Goal: Task Accomplishment & Management: Complete application form

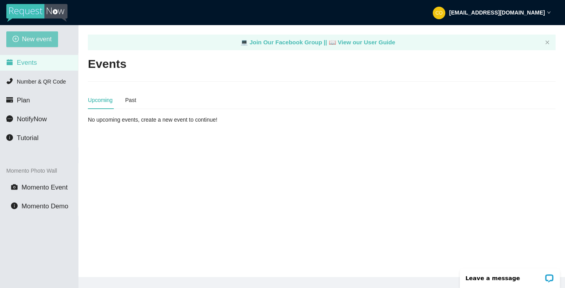
click at [34, 36] on span "New event" at bounding box center [37, 39] width 30 height 10
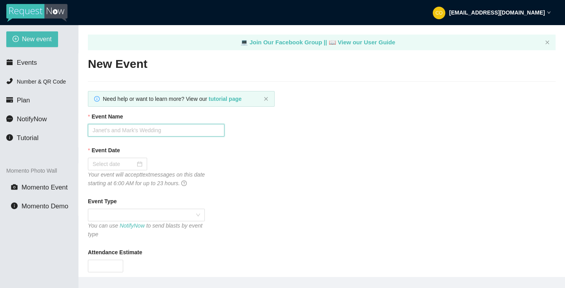
click at [158, 130] on input "Event Name" at bounding box center [156, 130] width 137 height 13
type input "Green Wedding"
click at [136, 163] on div at bounding box center [118, 164] width 50 height 9
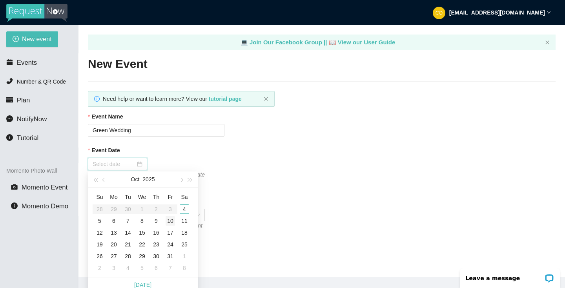
type input "[DATE]"
click at [185, 207] on div "4" at bounding box center [184, 208] width 9 height 9
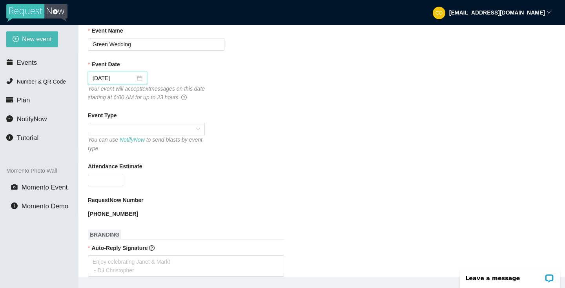
scroll to position [87, 0]
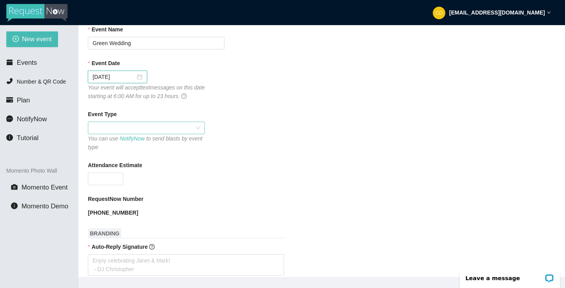
click at [200, 127] on div at bounding box center [146, 128] width 117 height 13
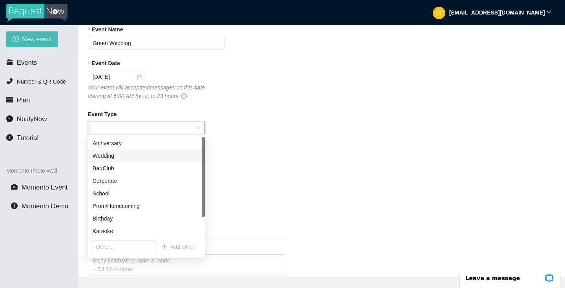
click at [152, 154] on div "Wedding" at bounding box center [146, 155] width 107 height 9
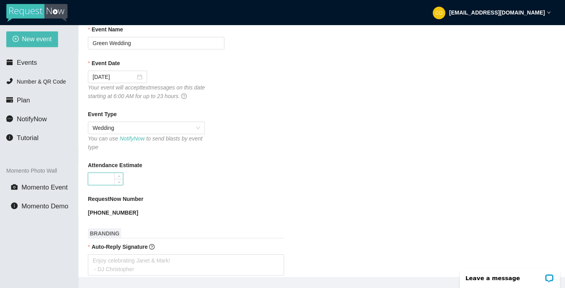
click at [111, 178] on input "Attendance Estimate" at bounding box center [105, 179] width 35 height 12
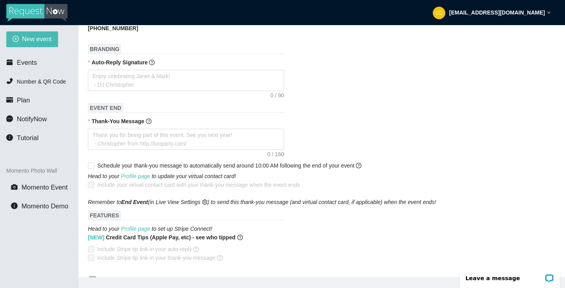
scroll to position [276, 0]
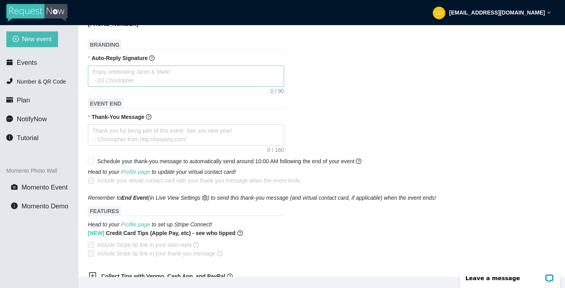
type input "150"
click at [181, 73] on textarea "Auto-Reply Signature" at bounding box center [186, 76] width 196 height 21
type textarea "E"
type textarea "En"
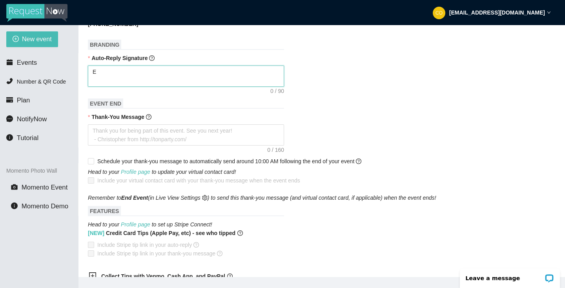
type textarea "En"
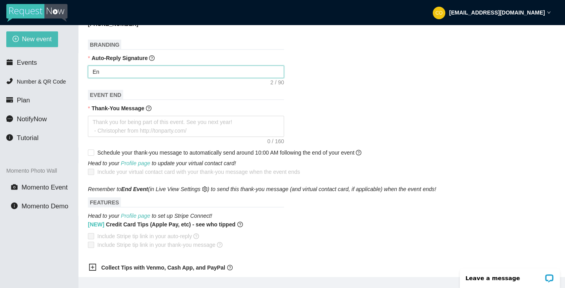
type textarea "Enj"
type textarea "Enjo"
type textarea "Enjoy"
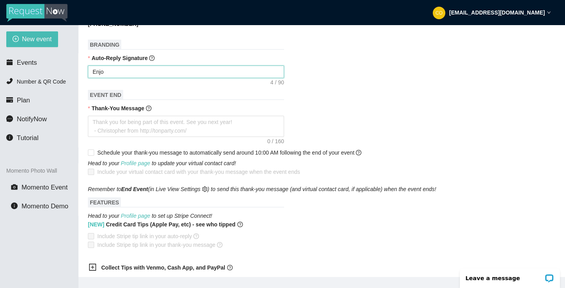
type textarea "Enjoy"
type textarea "Enjoy c"
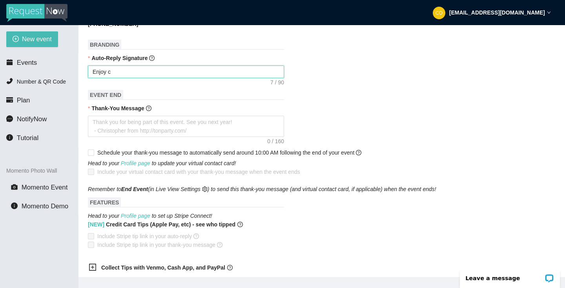
type textarea "Enjoy ce"
type textarea "Enjoy cel"
type textarea "Enjoy cele"
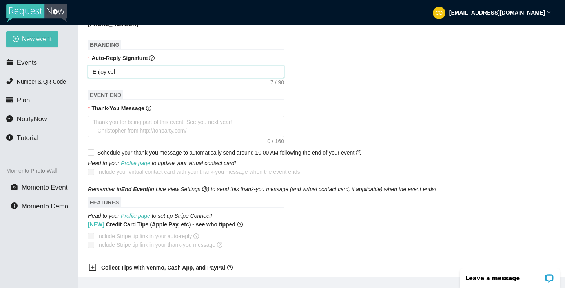
type textarea "Enjoy cele"
type textarea "Enjoy celeb"
type textarea "Enjoy celebr"
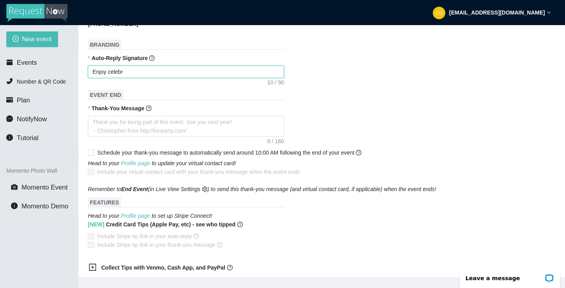
type textarea "Enjoy celebra"
type textarea "Enjoy celebrat"
type textarea "Enjoy celebrati"
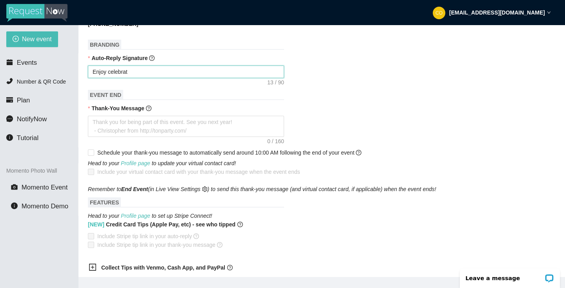
type textarea "Enjoy celebrati"
type textarea "Enjoy celebratin"
type textarea "Enjoy celebrating"
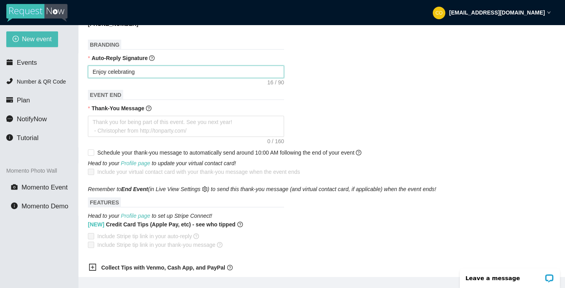
type textarea "Enjoy celebrating"
type textarea "Enjoy celebrating C"
type textarea "Enjoy celebrating Ch"
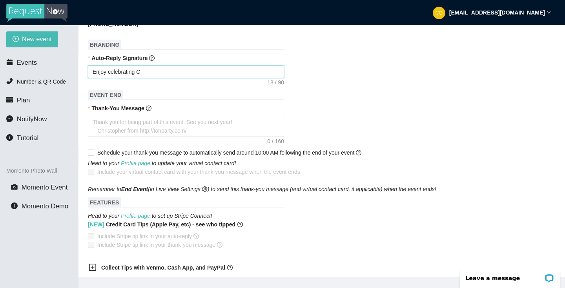
type textarea "Enjoy celebrating Ch"
type textarea "Enjoy celebrating Chl"
type textarea "Enjoy celebrating Chlo"
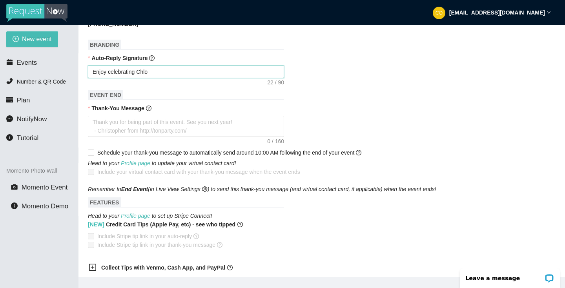
type textarea "Enjoy celebrating [PERSON_NAME]"
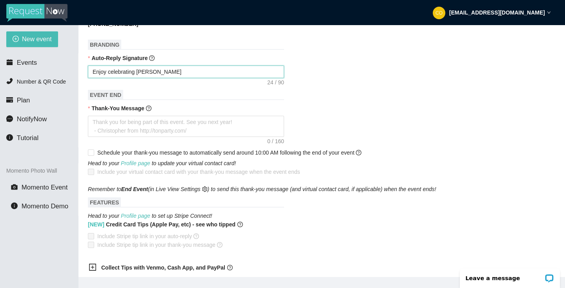
type textarea "Enjoy celebrating [PERSON_NAME]"
type textarea "Enjoy celebrating [PERSON_NAME] an"
type textarea "Enjoy celebrating [PERSON_NAME] and"
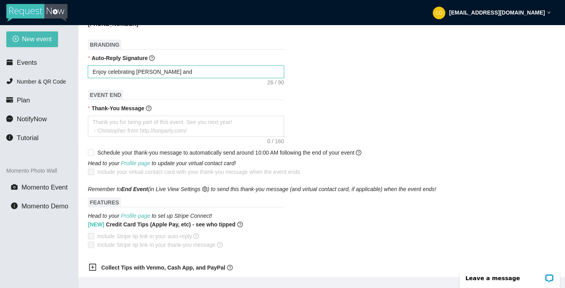
type textarea "Enjoy celebrating [PERSON_NAME] and"
type textarea "Enjoy celebrating [PERSON_NAME] and A"
type textarea "Enjoy celebrating [PERSON_NAME] and An"
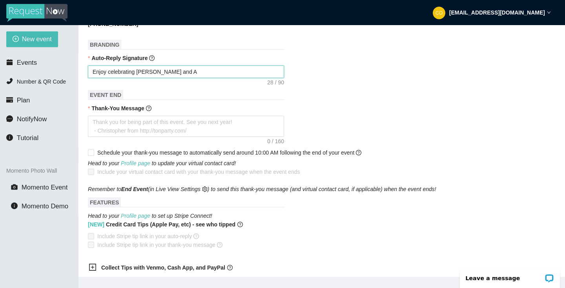
type textarea "Enjoy celebrating [PERSON_NAME] and An"
type textarea "Enjoy celebrating [PERSON_NAME] and And"
type textarea "Enjoy celebrating [PERSON_NAME] and [PERSON_NAME]"
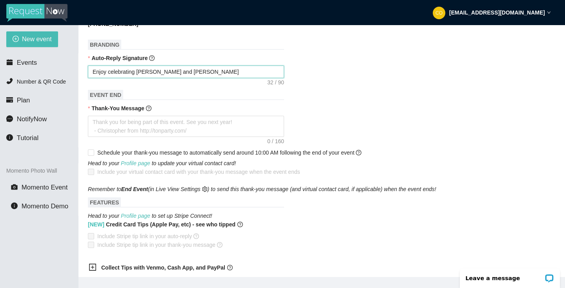
type textarea "Enjoy celebrating [PERSON_NAME] and [PERSON_NAME]!"
click at [218, 128] on textarea "Thank-You Message" at bounding box center [186, 126] width 196 height 21
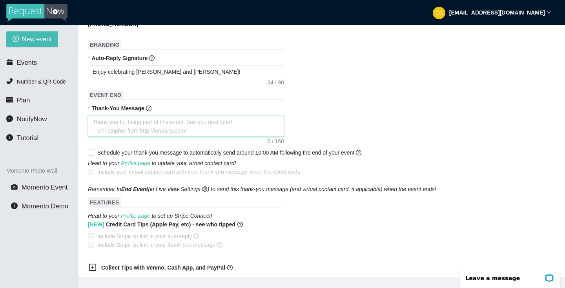
type textarea "T"
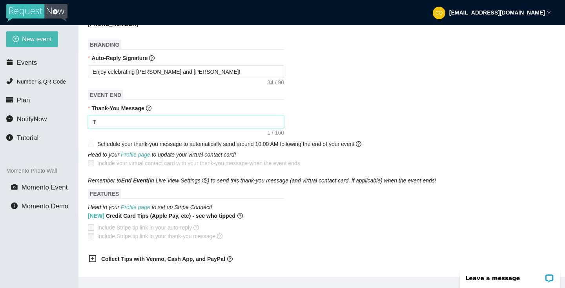
type textarea "Th"
type textarea "Tha"
type textarea "Than"
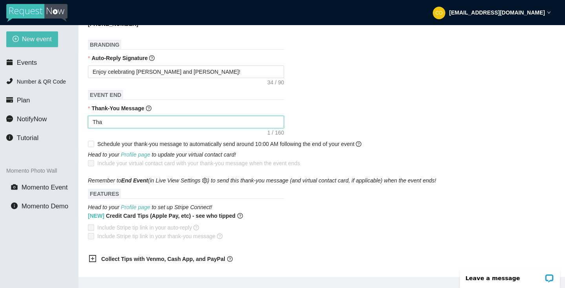
type textarea "Than"
type textarea "Thank"
type textarea "Thanks"
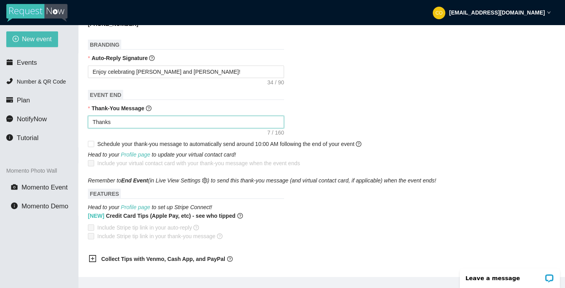
type textarea "Thanks"
type textarea "Thanks f"
type textarea "Thanks fo"
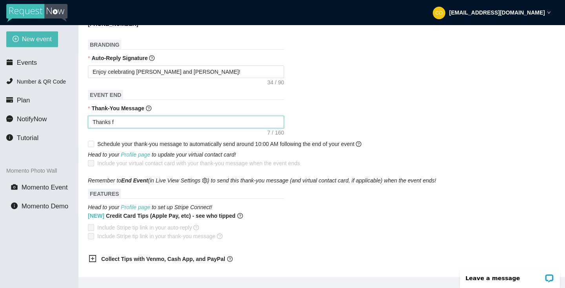
type textarea "Thanks fo"
type textarea "Thanks for"
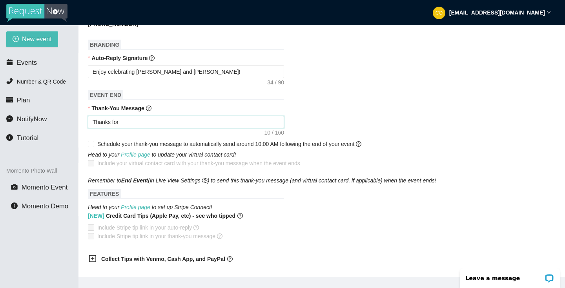
type textarea "Thanks for c"
type textarea "Thanks for co"
type textarea "Thanks for com"
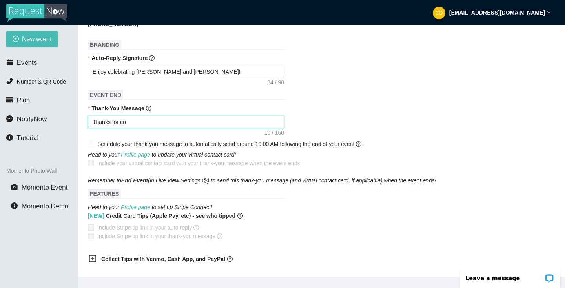
type textarea "Thanks for com"
type textarea "Thanks for comi"
type textarea "Thanks for comin"
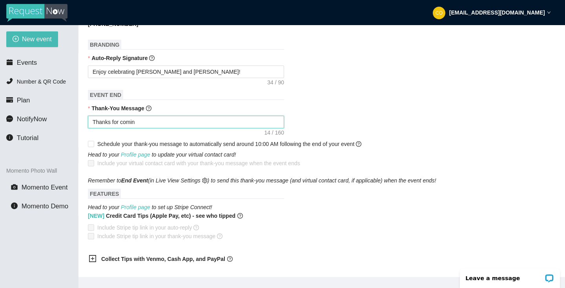
type textarea "Thanks for coming"
type textarea "Thanks for coming o"
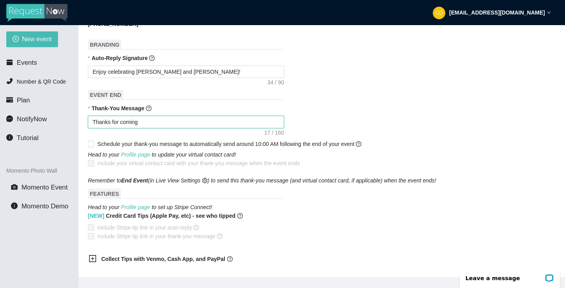
type textarea "Thanks for coming o"
type textarea "Thanks for coming ou"
type textarea "Thanks for coming out"
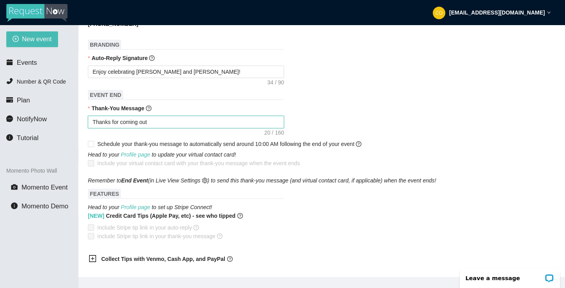
type textarea "Thanks for coming out"
type textarea "Thanks for coming out t"
type textarea "Thanks for coming out to"
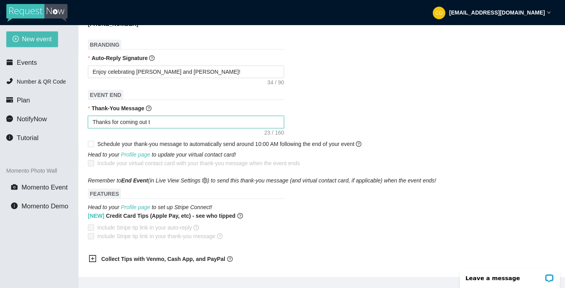
type textarea "Thanks for coming out to"
type textarea "Thanks for coming out ton"
type textarea "Thanks for coming out [PERSON_NAME]"
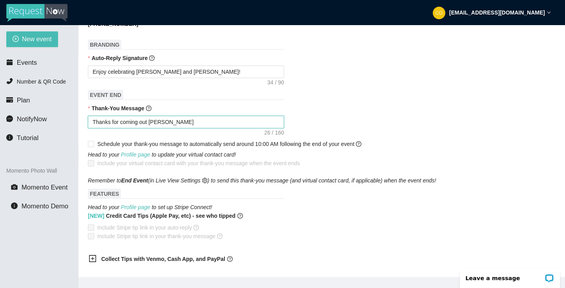
type textarea "Thanks for coming out tonig"
type textarea "Thanks for coming out [PERSON_NAME]"
type textarea "Thanks for coming out tonight"
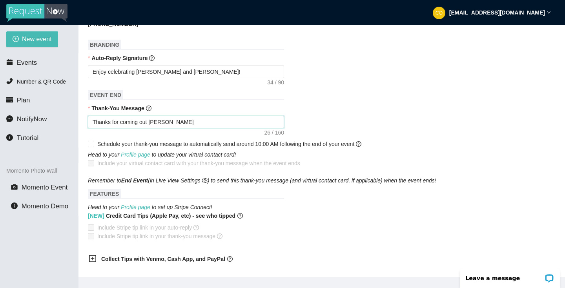
type textarea "Thanks for coming out tonight"
type textarea "Thanks for coming out tonight!"
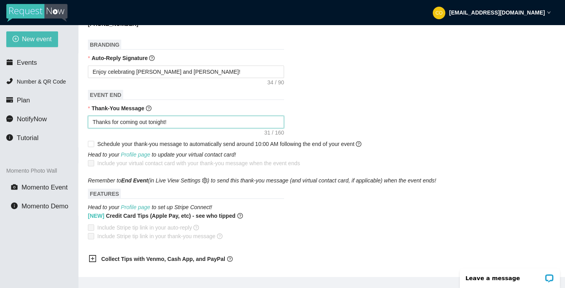
type textarea "Thanks for coming out tonight! P"
type textarea "Thanks for coming out tonight! Pl"
type textarea "Thanks for coming out tonight! Ple"
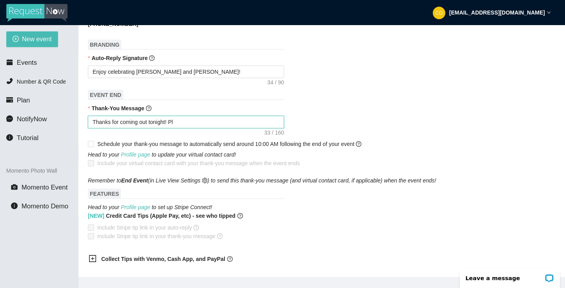
type textarea "Thanks for coming out tonight! Ple"
type textarea "Thanks for coming out tonight! [GEOGRAPHIC_DATA]"
type textarea "Thanks for coming out tonight! Pleas"
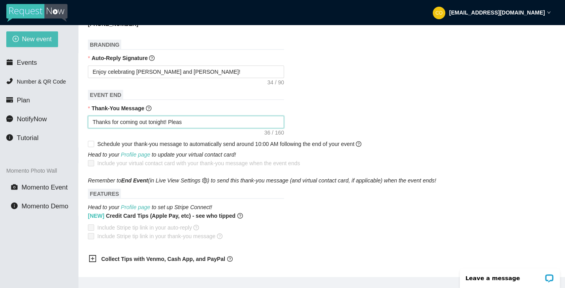
type textarea "Thanks for coming out tonight! Please"
type textarea "Thanks for coming out tonight! Please g"
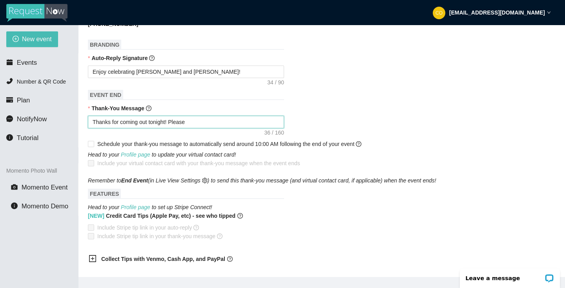
type textarea "Thanks for coming out tonight! Please g"
type textarea "Thanks for coming out tonight! Please ge"
type textarea "Thanks for coming out tonight! Please get"
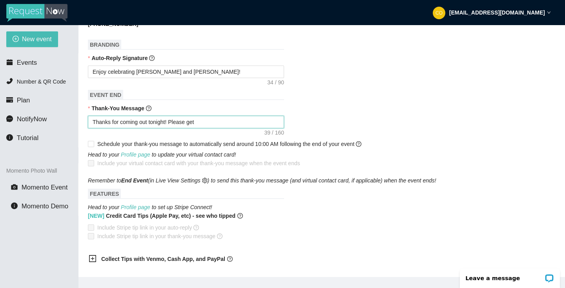
type textarea "Thanks for coming out tonight! Please get"
type textarea "Thanks for coming out tonight! Please get h"
type textarea "Thanks for coming out tonight! Please get ho"
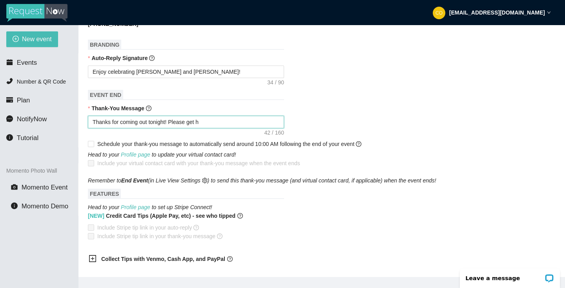
type textarea "Thanks for coming out tonight! Please get ho"
type textarea "Thanks for coming out tonight! Please get hom"
type textarea "Thanks for coming out tonight! Please get home"
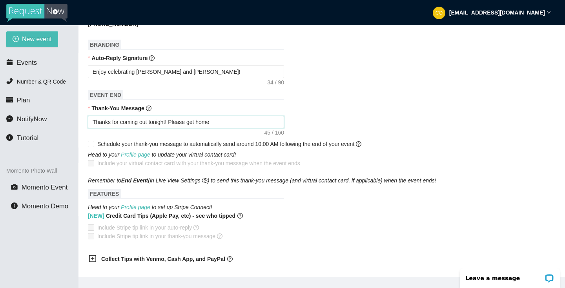
type textarea "Thanks for coming out tonight! Please get home"
type textarea "Thanks for coming out tonight! Please get home s"
type textarea "Thanks for coming out tonight! Please get home sa"
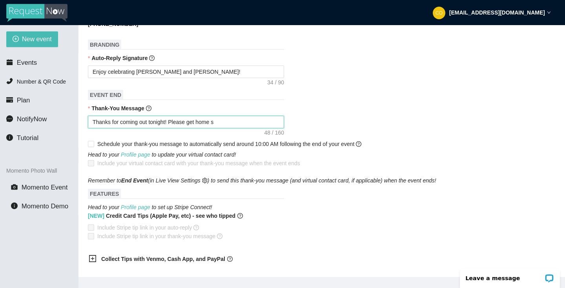
type textarea "Thanks for coming out tonight! Please get home sa"
type textarea "Thanks for coming out tonight! Please get home saf"
type textarea "Thanks for coming out tonight! Please get home safe"
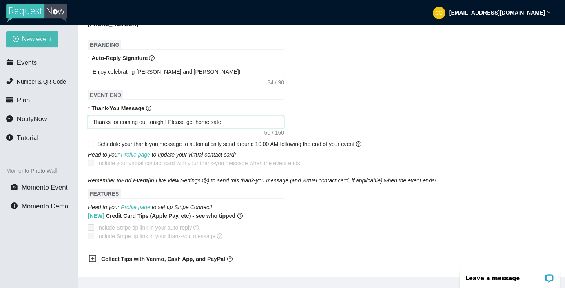
type textarea "Thanks for coming out tonight! Please get home safel"
type textarea "Thanks for coming out tonight! Please get home safely"
type textarea "Thanks for coming out tonight! Please get home safely."
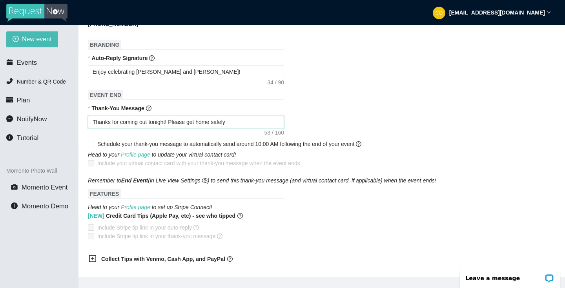
type textarea "Thanks for coming out tonight! Please get home safely."
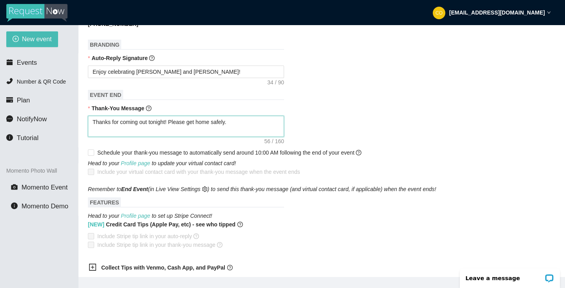
type textarea "Thanks for coming out tonight! Please get home safely."
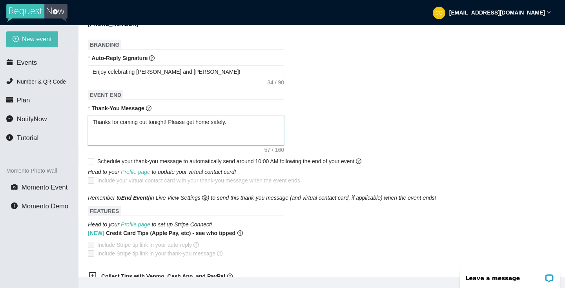
type textarea "Thanks for coming out tonight! Please get home safely. -"
type textarea "Thanks for coming out tonight! Please get home safely. -G"
type textarea "Thanks for coming out tonight! Please get home safely. -Go"
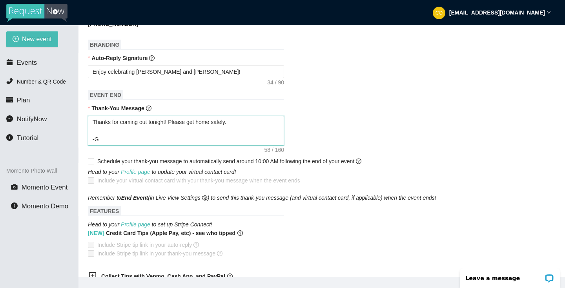
type textarea "Thanks for coming out tonight! Please get home safely. -Go"
type textarea "Thanks for coming out tonight! Please get home safely. -Go O"
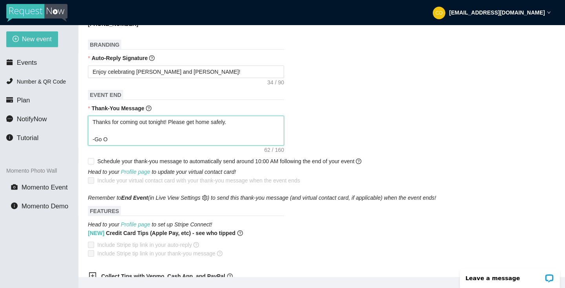
type textarea "Thanks for coming out tonight! Please get home safely. -Go Of"
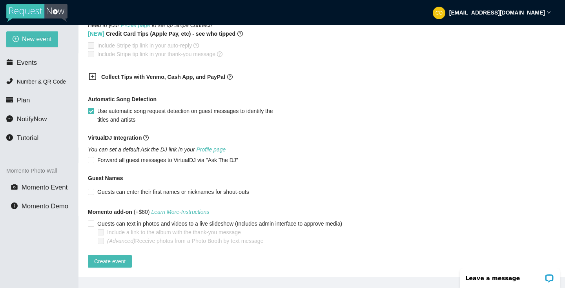
scroll to position [490, 0]
click at [122, 257] on span "Create event" at bounding box center [109, 261] width 31 height 9
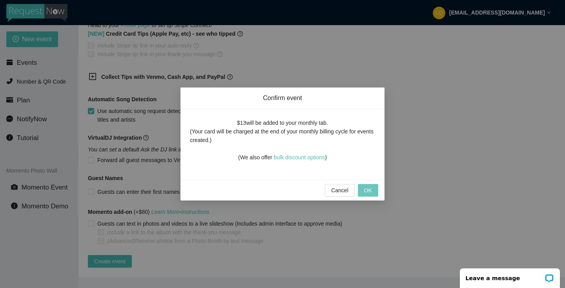
click at [368, 191] on span "OK" at bounding box center [368, 190] width 8 height 9
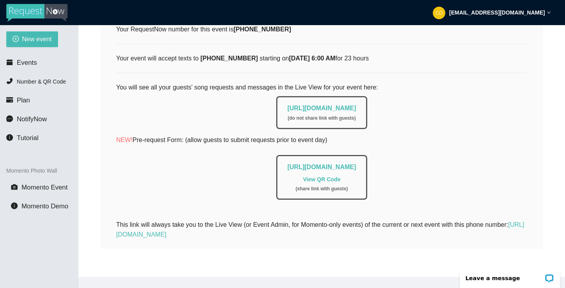
scroll to position [151, 0]
click at [326, 176] on link "View QR Code" at bounding box center [321, 179] width 37 height 6
click at [355, 105] on link "[URL][DOMAIN_NAME]" at bounding box center [321, 108] width 69 height 7
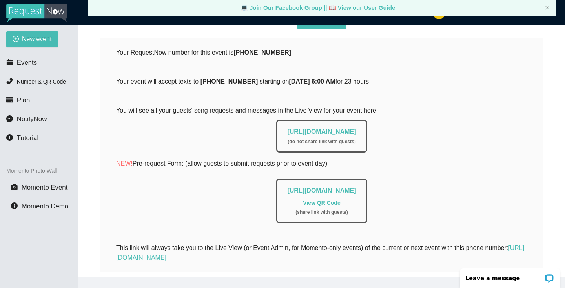
scroll to position [131, 0]
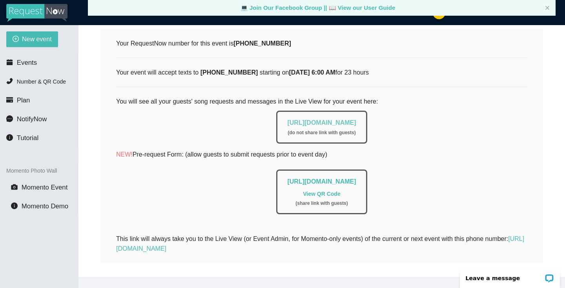
click at [332, 122] on link "[URL][DOMAIN_NAME]" at bounding box center [321, 122] width 69 height 7
